Goal: Task Accomplishment & Management: Use online tool/utility

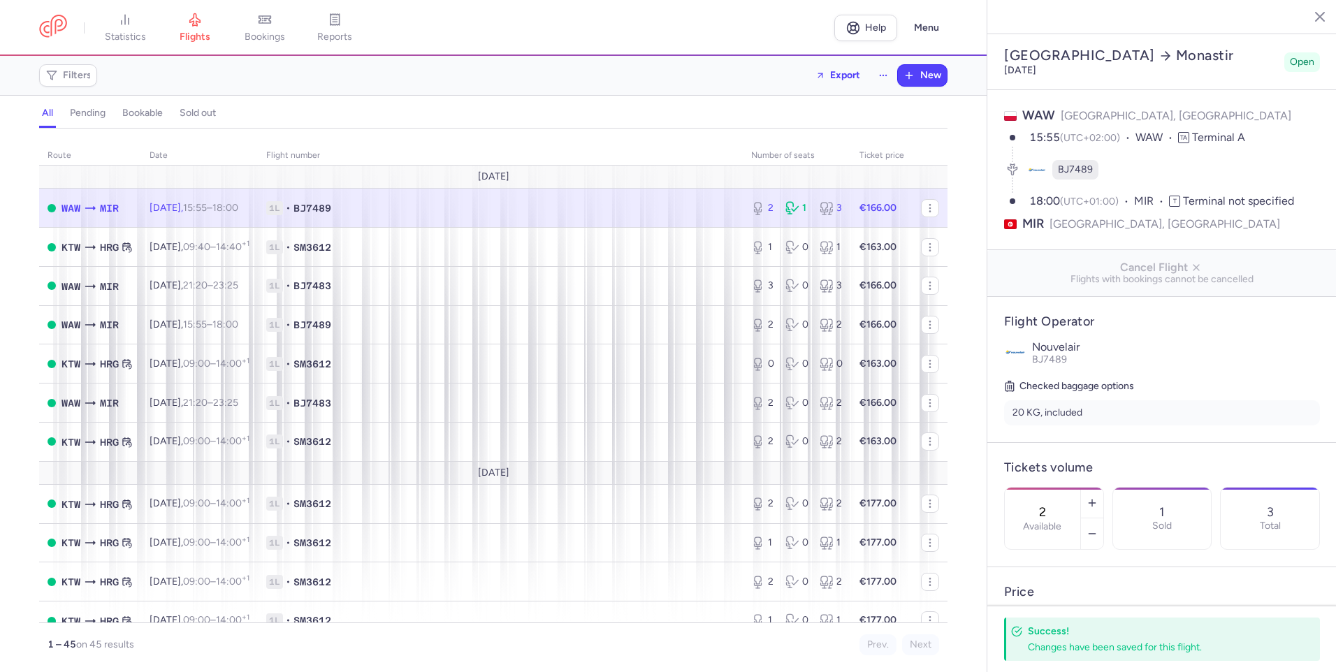
select select "hours"
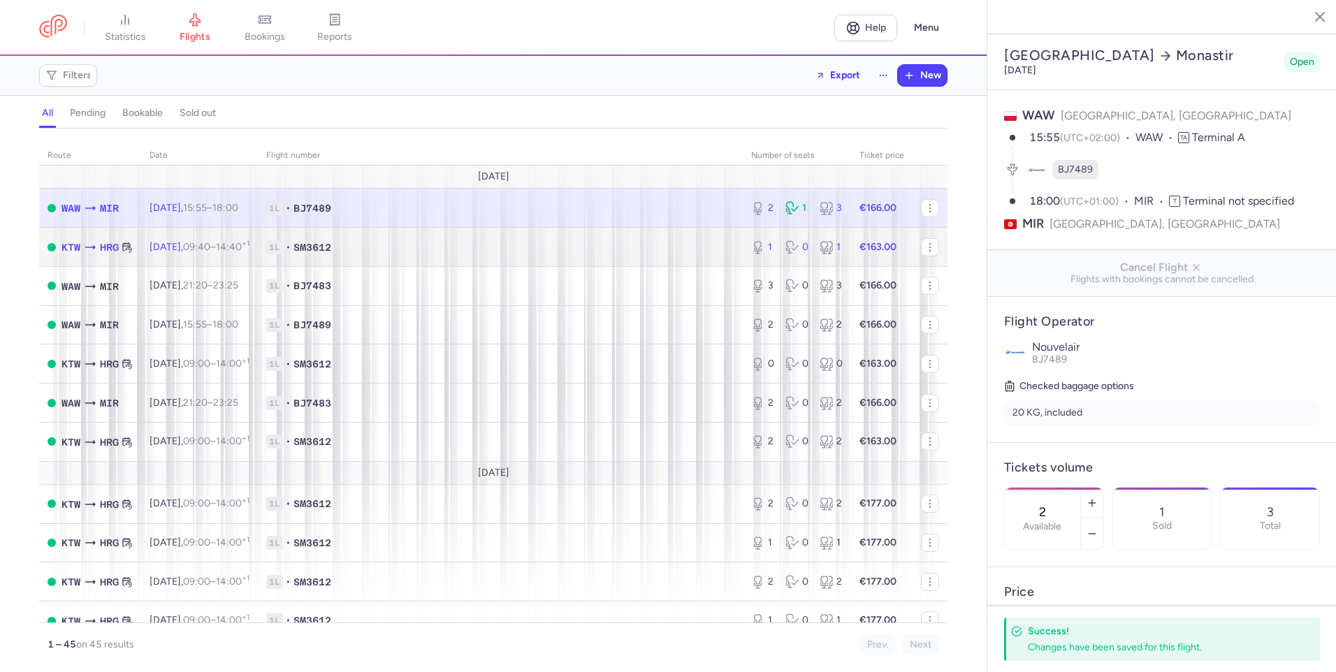
click at [239, 243] on span "09:40 – 14:40 +1" at bounding box center [216, 247] width 66 height 12
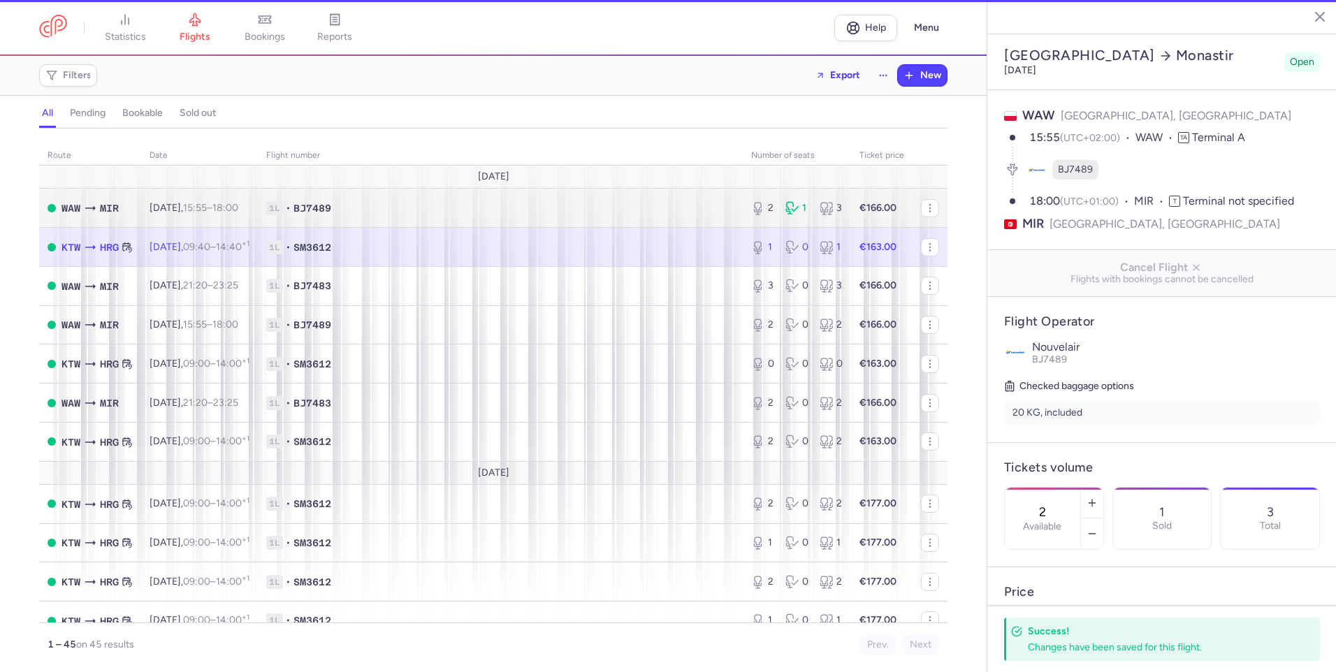
type input "1"
type input "41"
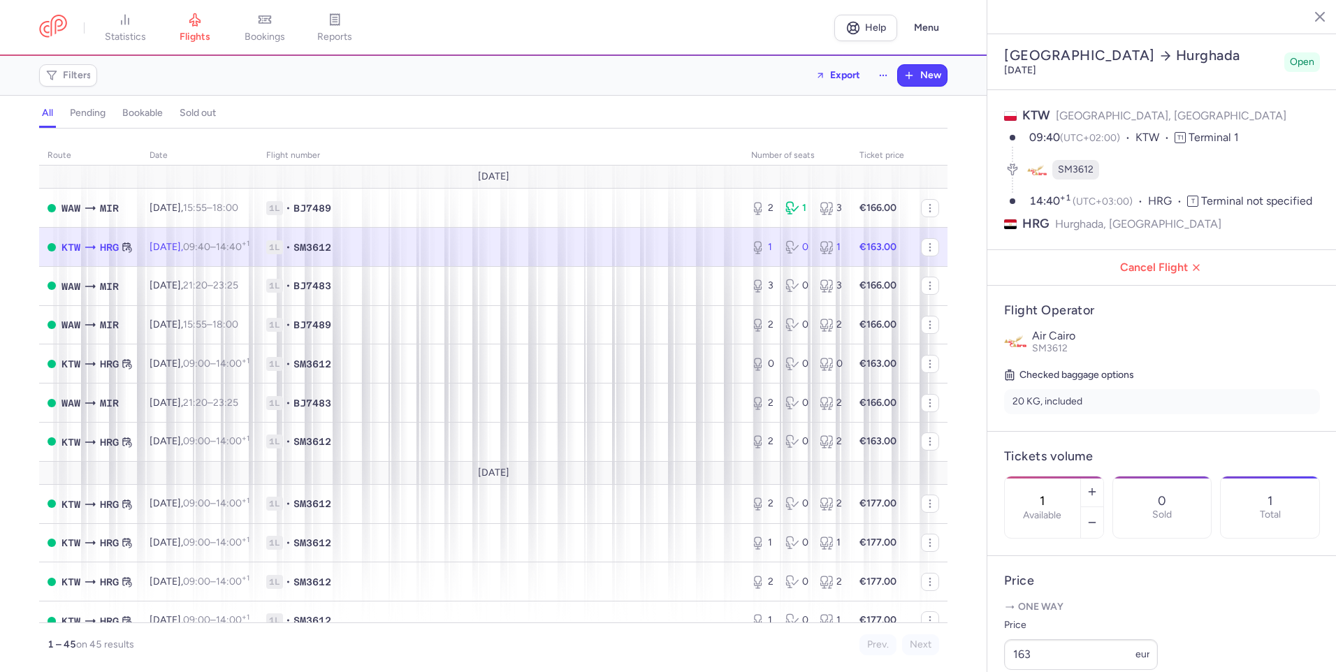
select select "hours"
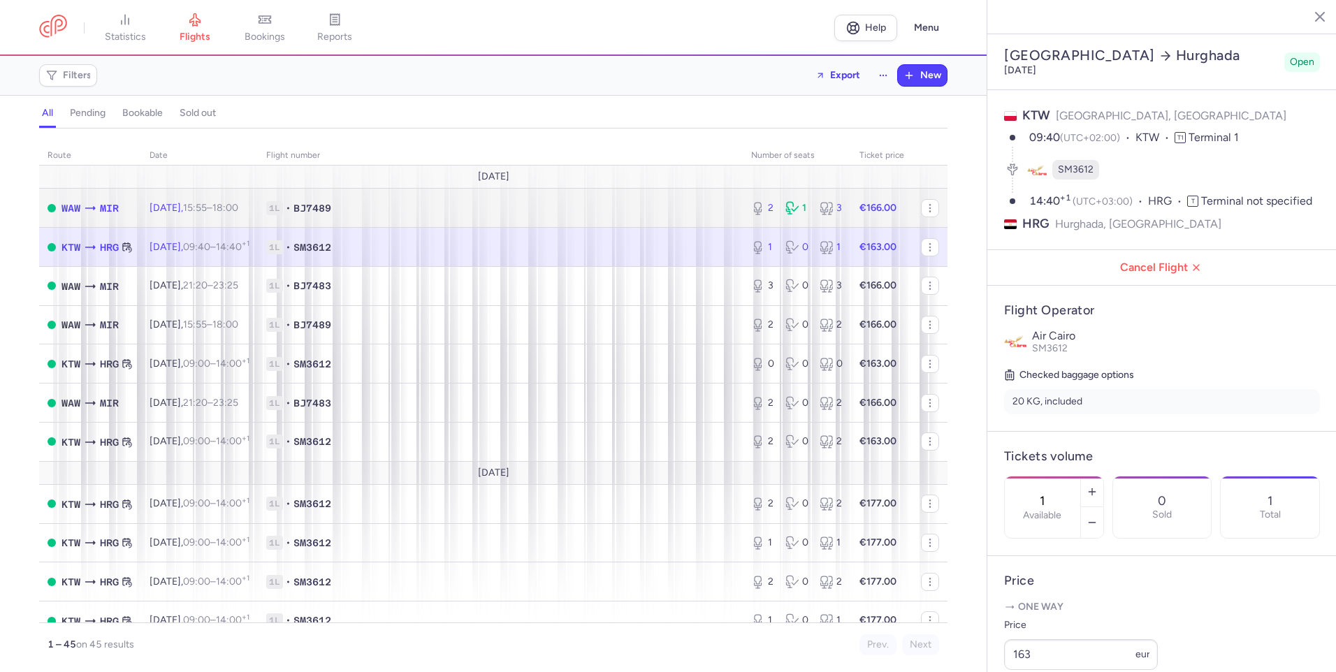
click at [300, 215] on td "1L • BJ7489" at bounding box center [500, 208] width 485 height 39
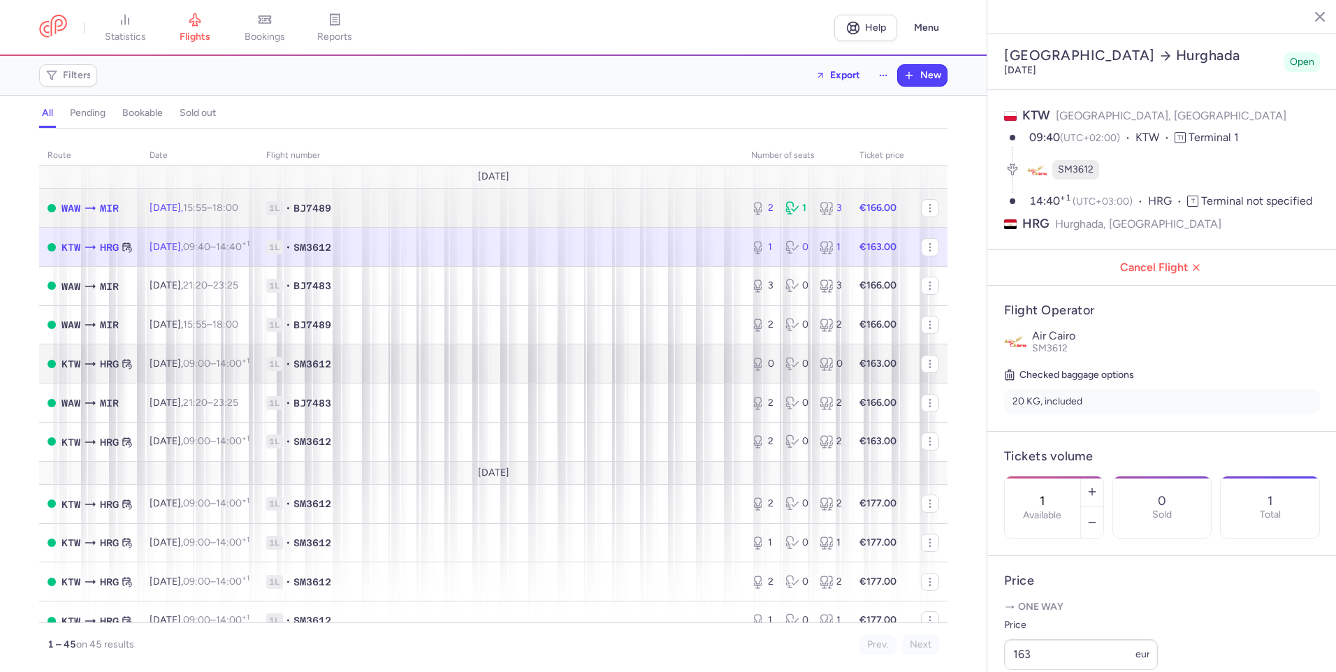
type input "2"
type input "4"
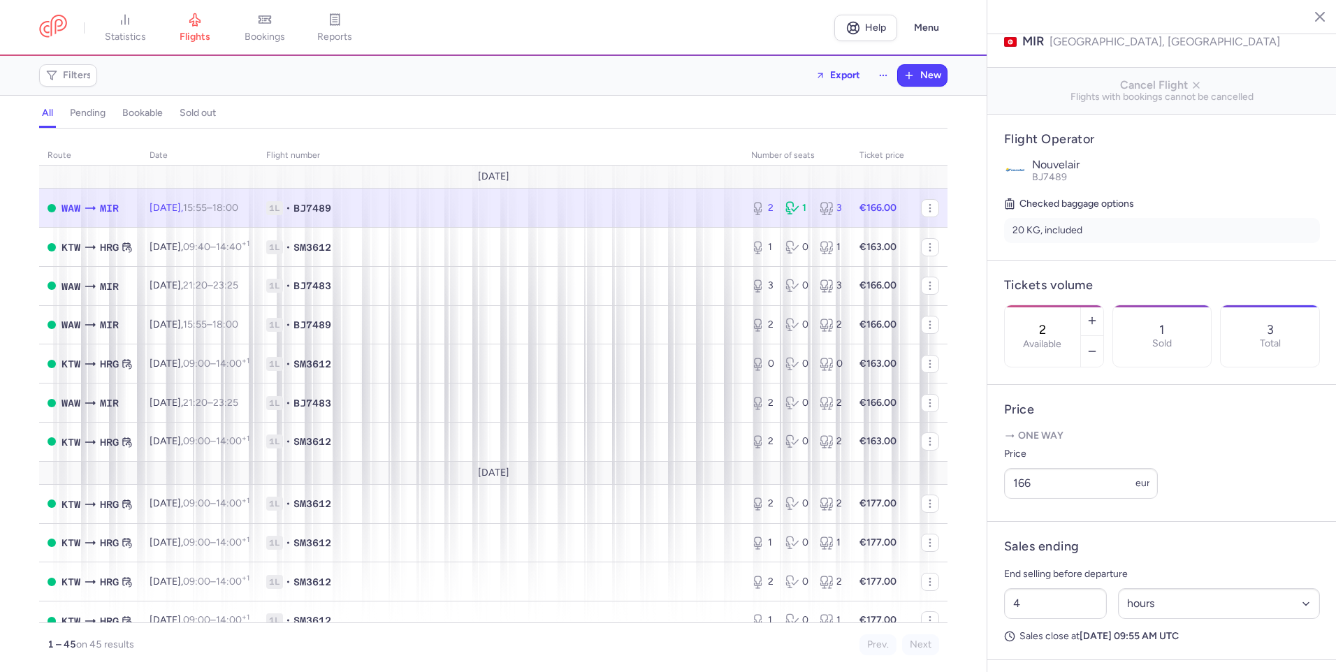
scroll to position [328, 0]
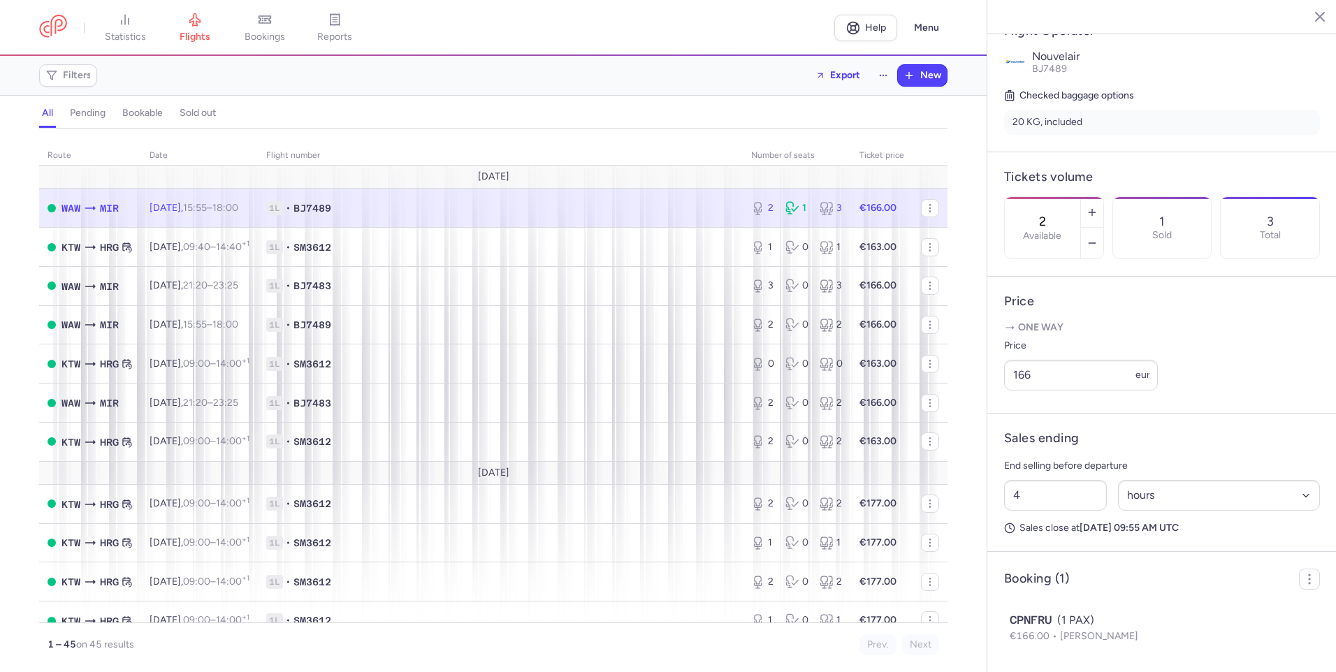
click at [1314, 576] on article "Booking (1) CPNFRU (1 PAX) €166.00 [PERSON_NAME]" at bounding box center [1161, 612] width 349 height 120
click at [1305, 578] on button "button" at bounding box center [1309, 579] width 21 height 21
click at [1237, 602] on button "Export PNL" at bounding box center [1239, 612] width 138 height 25
click at [1243, 612] on span "Export PNL" at bounding box center [1248, 612] width 105 height 14
